Goal: Find specific page/section: Find specific page/section

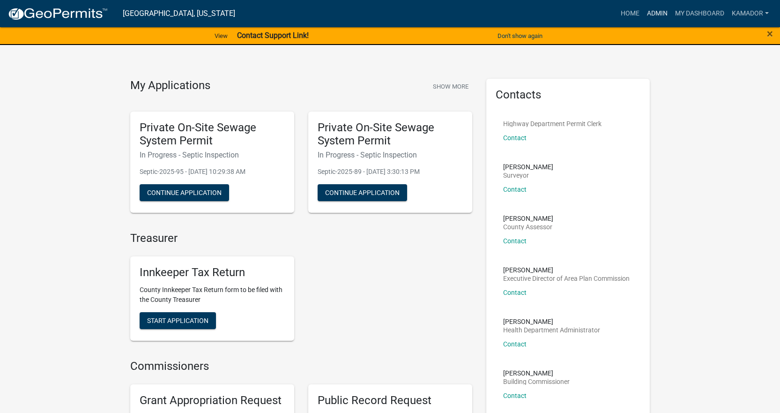
click at [650, 10] on link "Admin" at bounding box center [658, 14] width 28 height 18
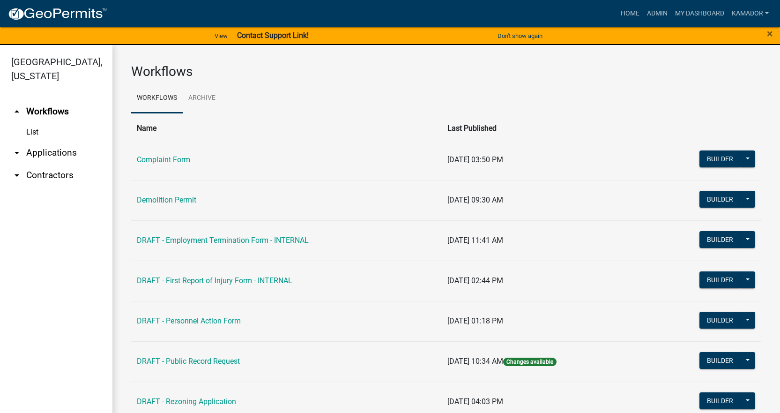
click at [50, 150] on link "arrow_drop_down Applications" at bounding box center [56, 153] width 112 height 22
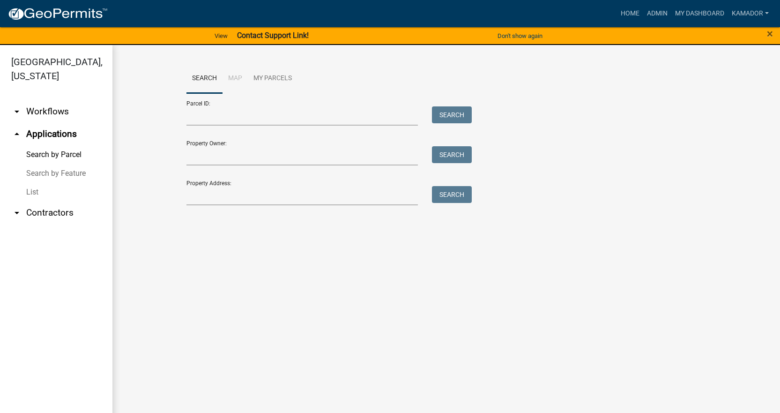
click at [28, 192] on link "List" at bounding box center [56, 192] width 112 height 19
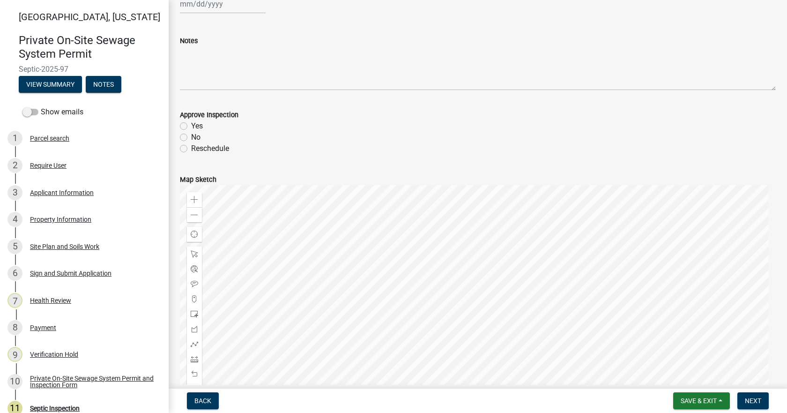
scroll to position [141, 0]
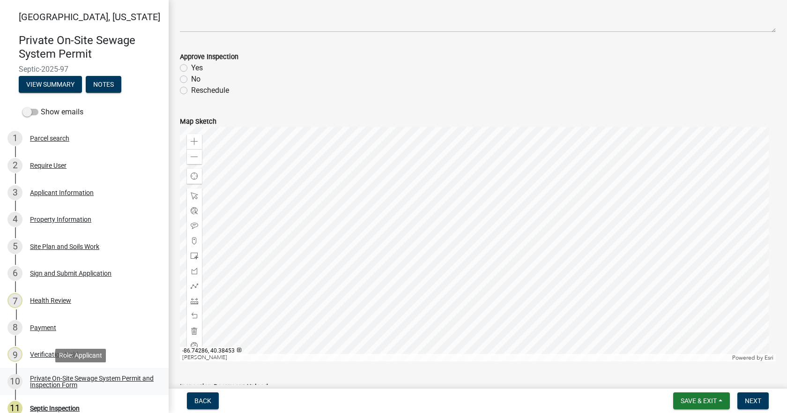
click at [74, 380] on div "Private On-Site Sewage System Permit and Inspection Form" at bounding box center [92, 381] width 124 height 13
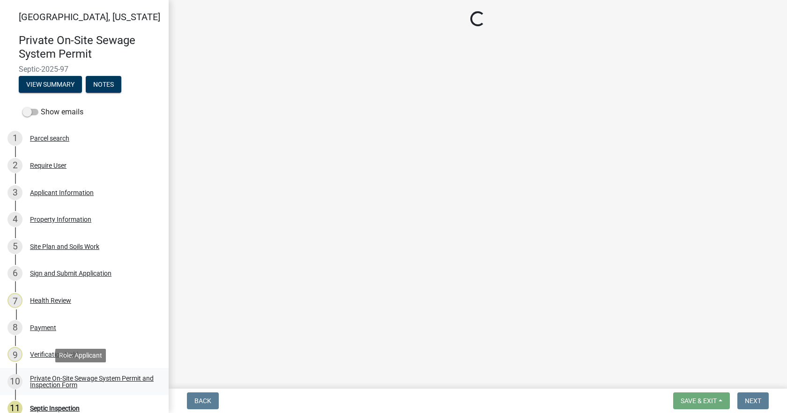
scroll to position [0, 0]
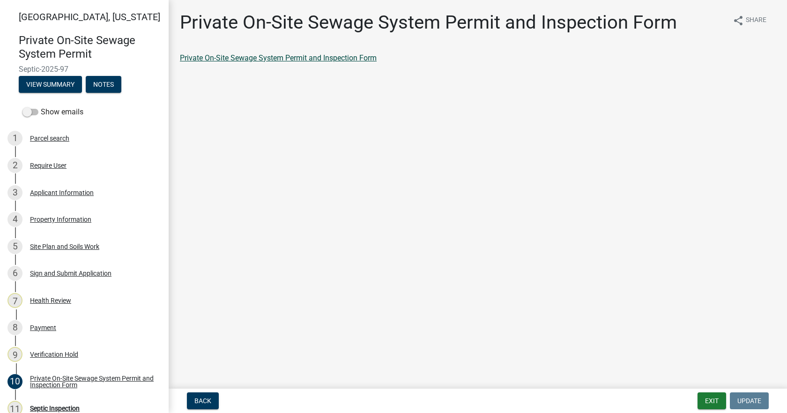
click at [261, 57] on link "Private On-Site Sewage System Permit and Inspection Form" at bounding box center [278, 57] width 197 height 9
